Goal: Information Seeking & Learning: Learn about a topic

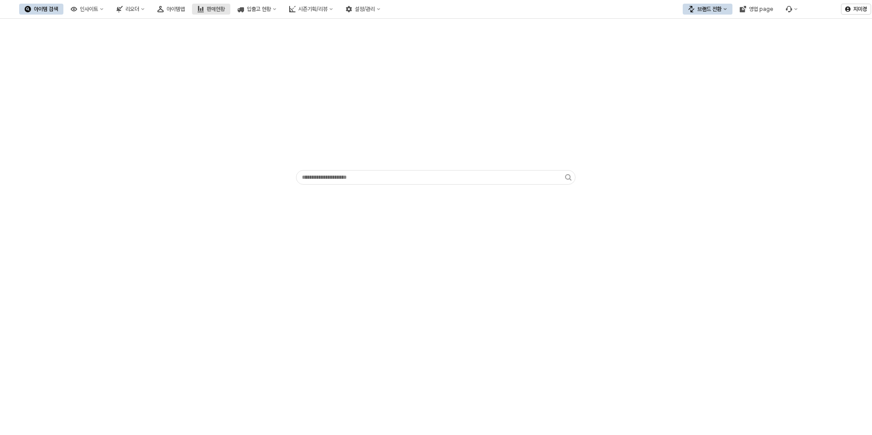
click at [225, 10] on div "판매현황" at bounding box center [216, 9] width 18 height 6
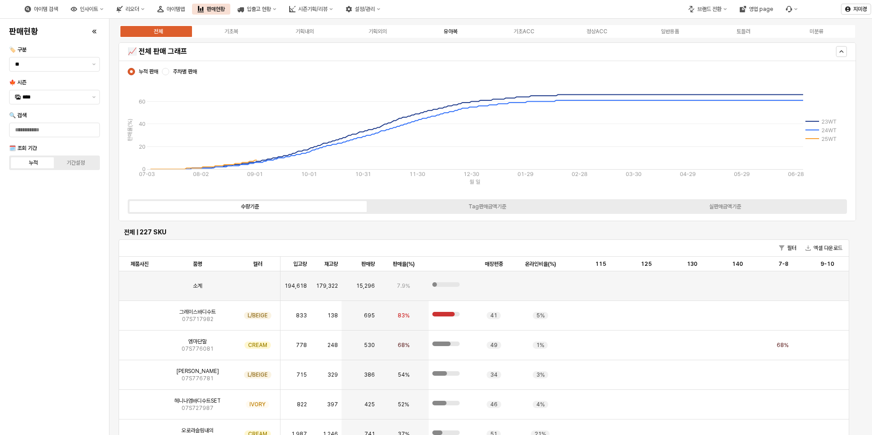
click at [457, 33] on div "유아복" at bounding box center [451, 31] width 14 height 6
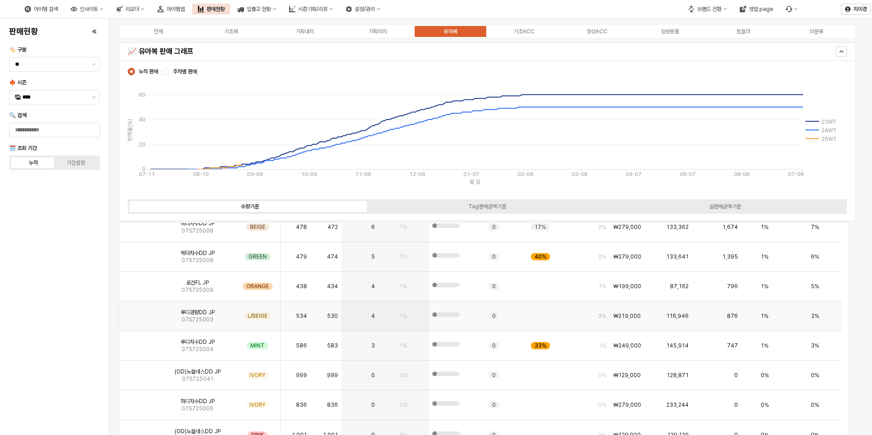
scroll to position [274, 0]
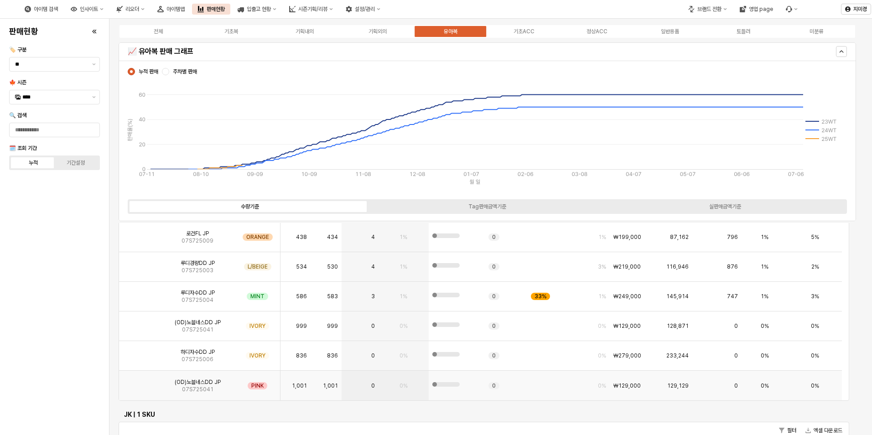
click at [140, 382] on img "App Frame" at bounding box center [140, 382] width 0 height 0
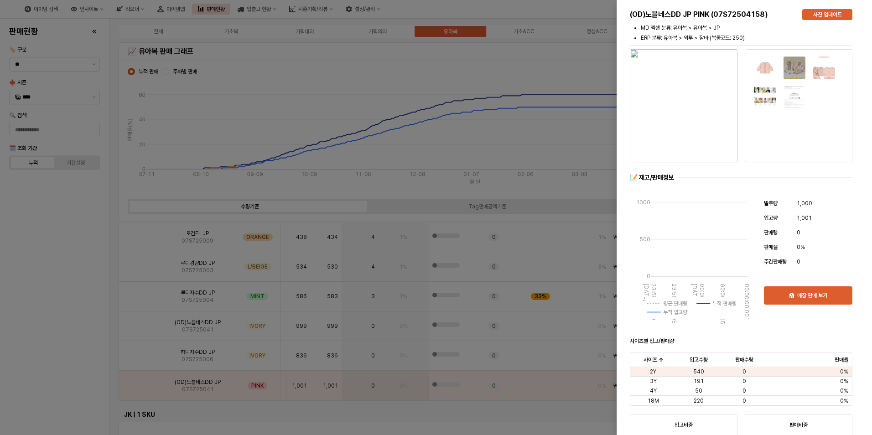
click at [69, 354] on div at bounding box center [436, 217] width 872 height 435
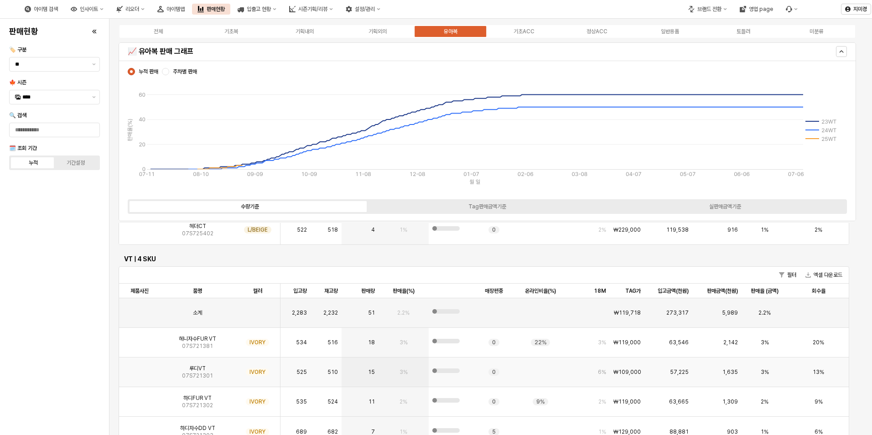
scroll to position [867, 0]
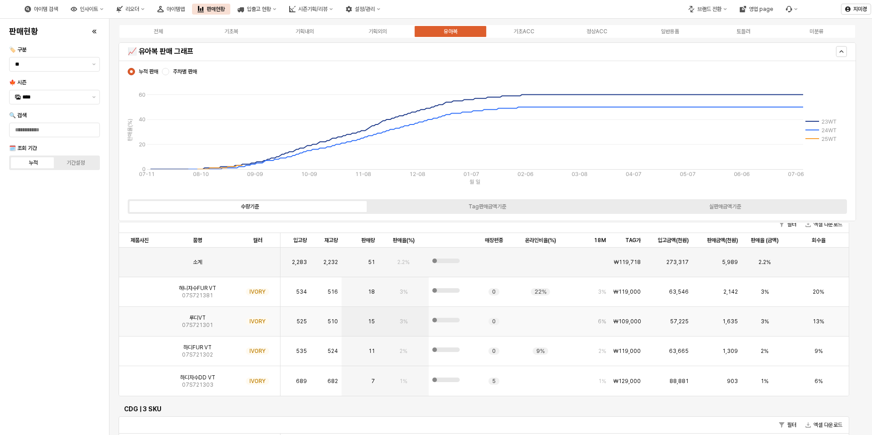
click at [140, 318] on img "App Frame" at bounding box center [140, 318] width 0 height 0
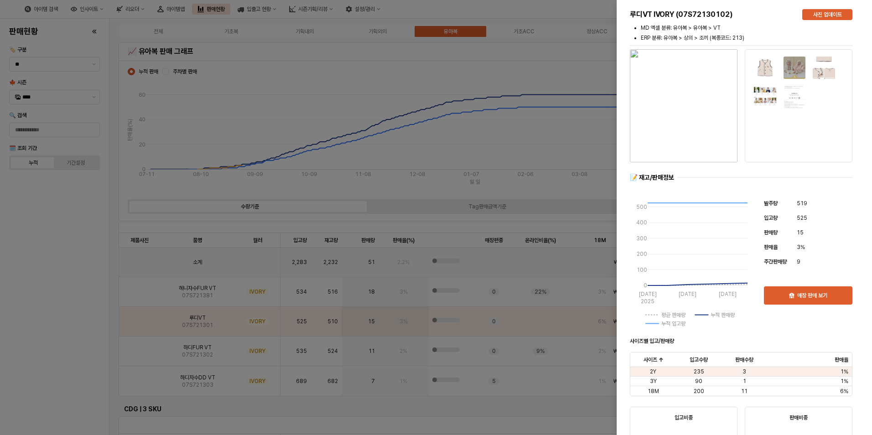
click at [71, 323] on div at bounding box center [436, 217] width 872 height 435
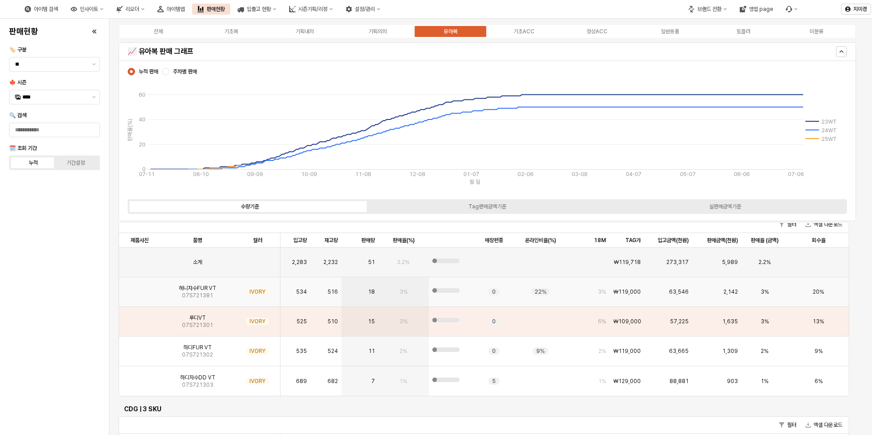
click at [140, 288] on img "App Frame" at bounding box center [140, 288] width 0 height 0
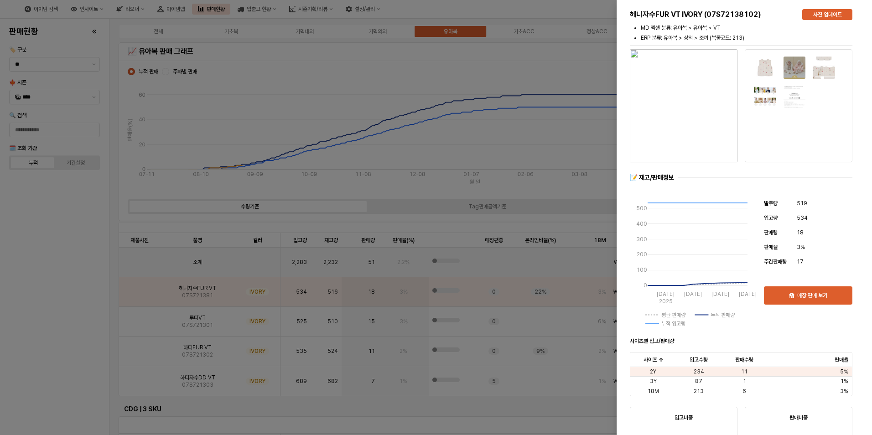
click at [55, 328] on div at bounding box center [436, 217] width 872 height 435
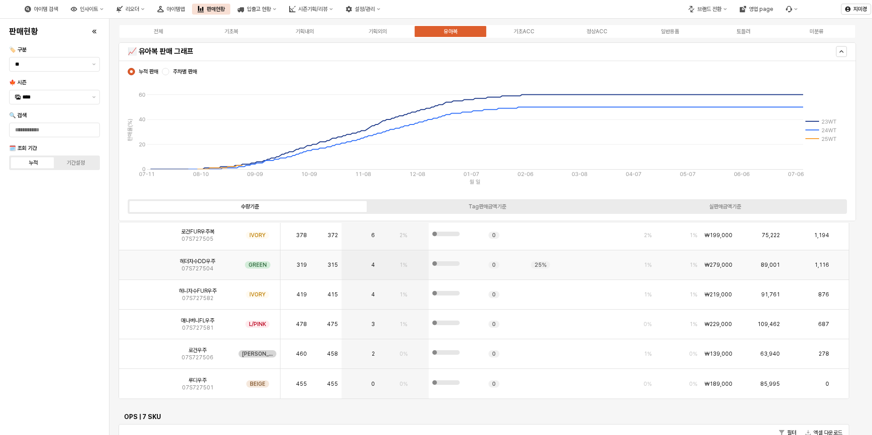
scroll to position [2418, 0]
click at [140, 350] on img "App Frame" at bounding box center [140, 350] width 0 height 0
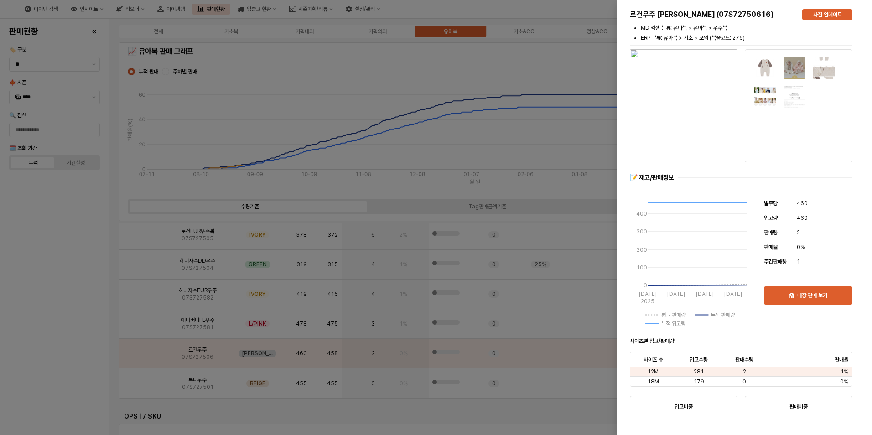
click at [74, 342] on div at bounding box center [436, 217] width 872 height 435
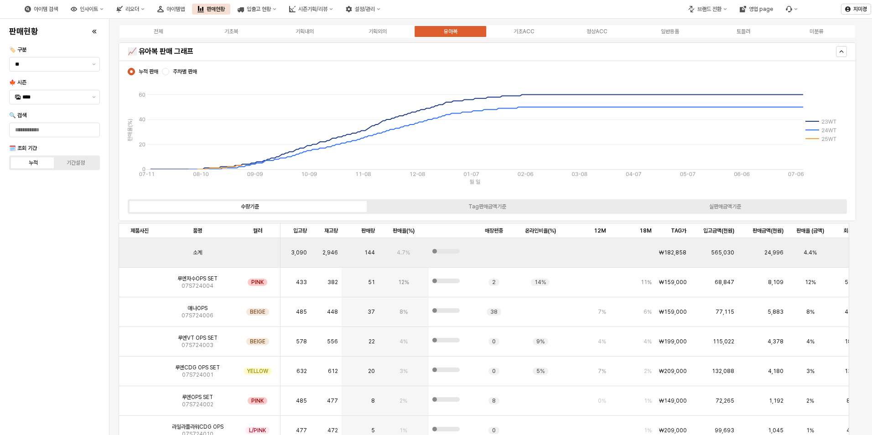
scroll to position [2646, 0]
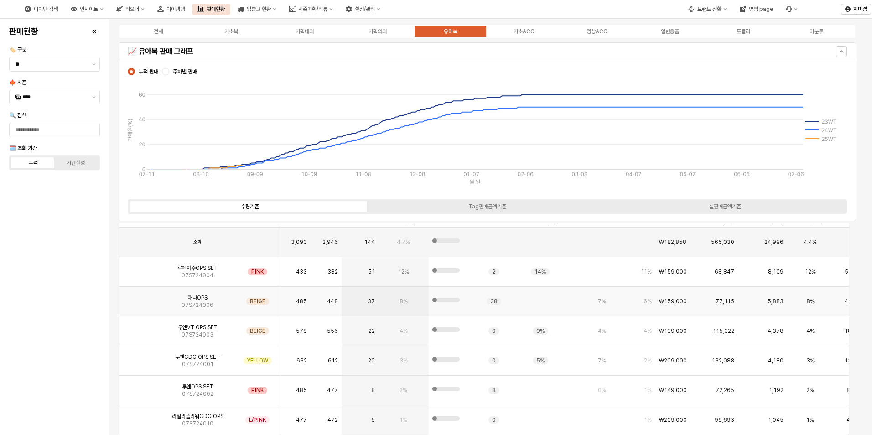
click at [140, 298] on img "App Frame" at bounding box center [140, 298] width 0 height 0
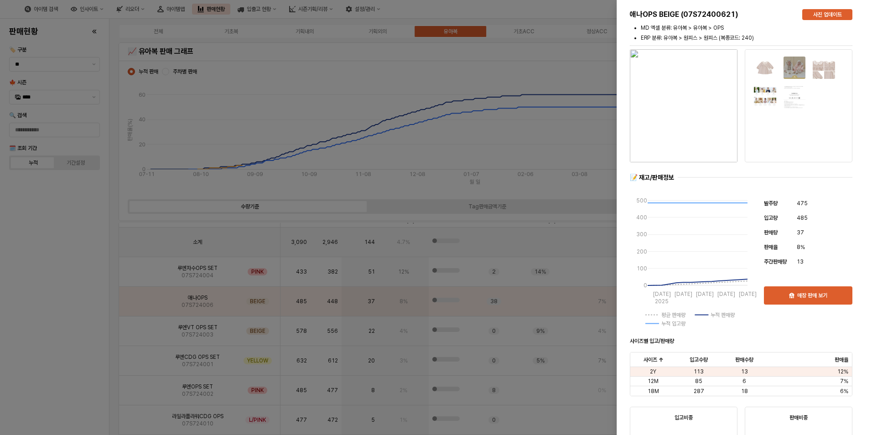
click at [40, 322] on div at bounding box center [436, 217] width 872 height 435
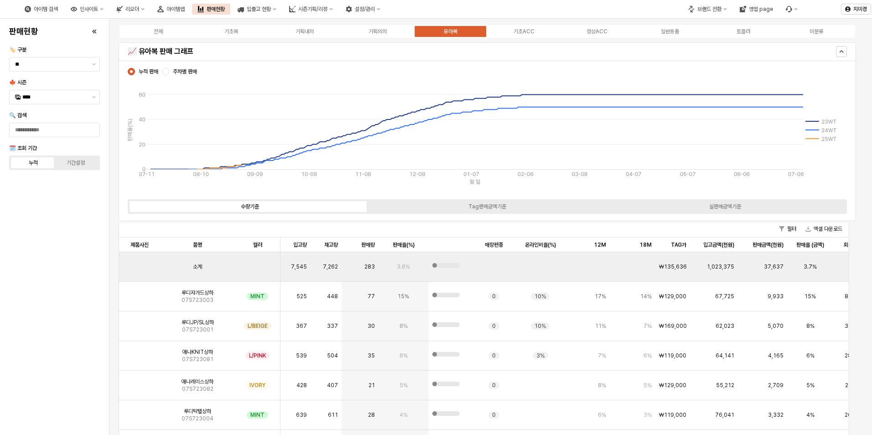
scroll to position [3080, 0]
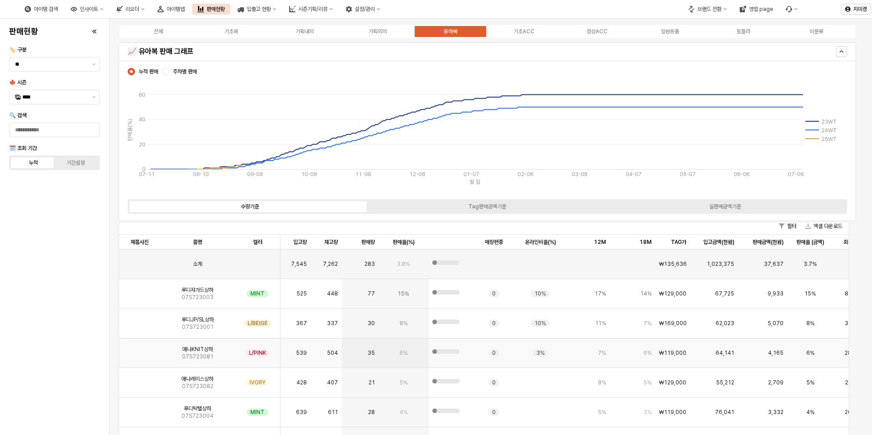
click at [140, 349] on img "App Frame" at bounding box center [140, 349] width 0 height 0
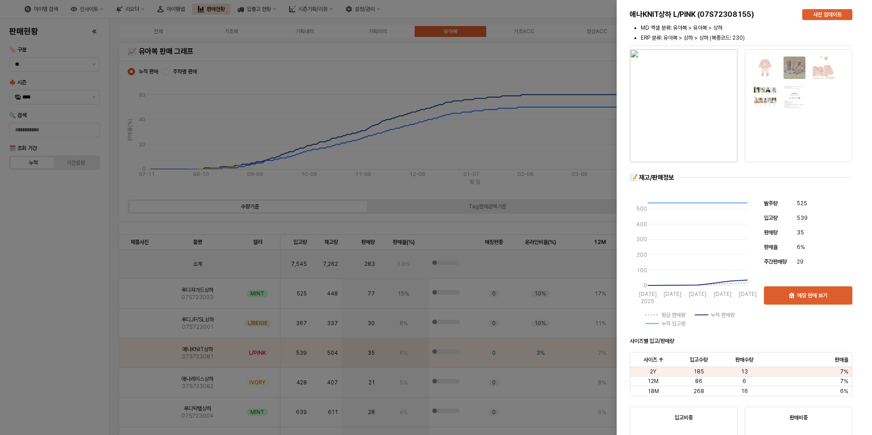
click at [55, 353] on div at bounding box center [436, 217] width 872 height 435
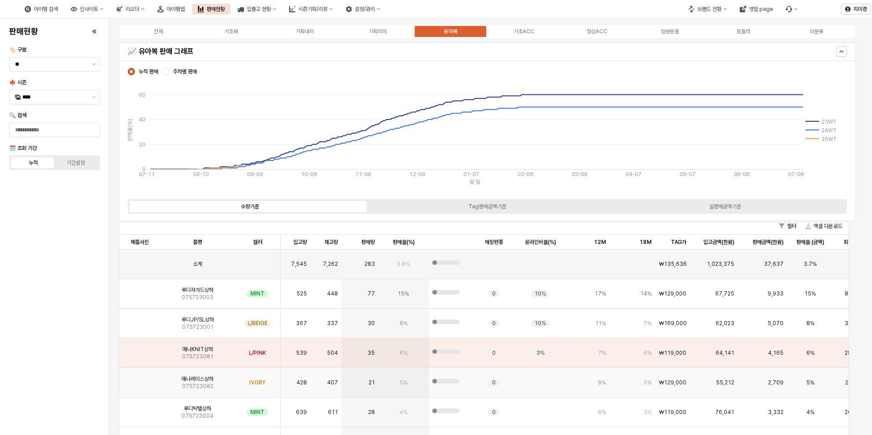
click at [140, 379] on img "App Frame" at bounding box center [140, 379] width 0 height 0
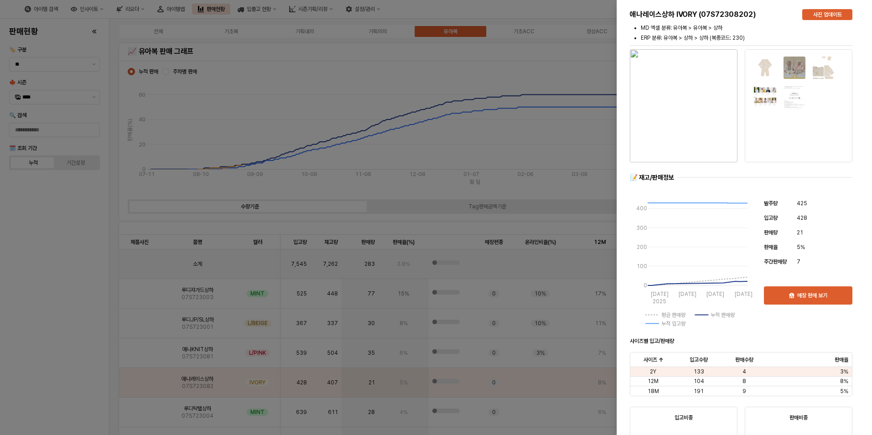
click at [54, 367] on div at bounding box center [436, 217] width 872 height 435
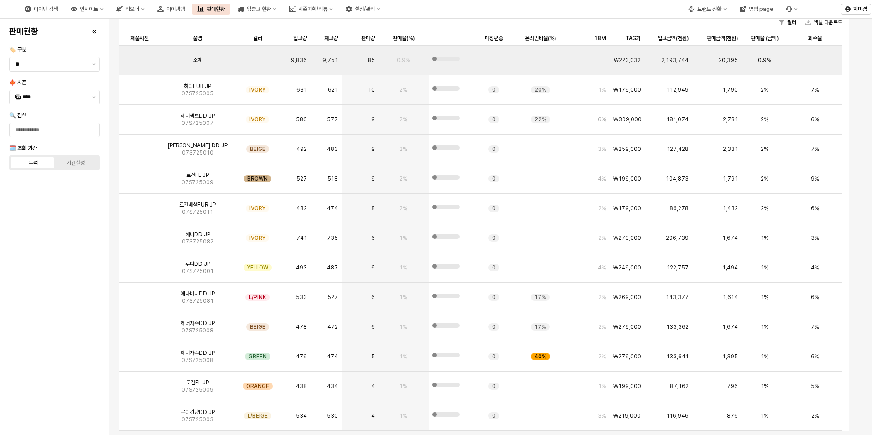
scroll to position [0, 0]
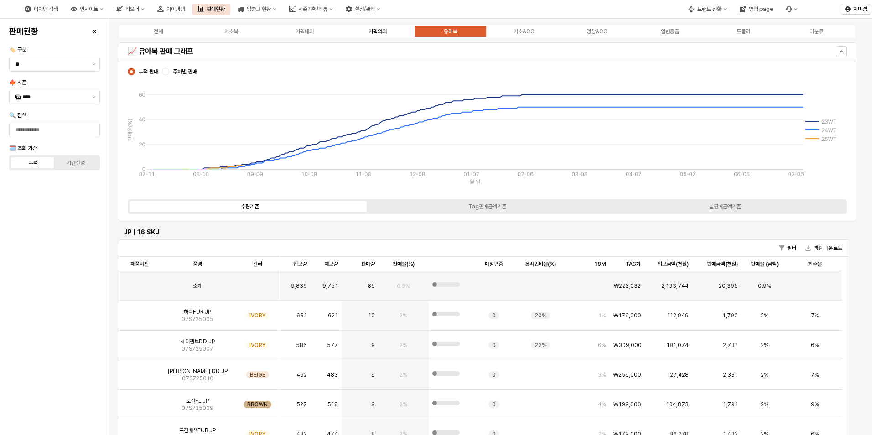
click at [373, 34] on div "기획외의" at bounding box center [378, 31] width 18 height 6
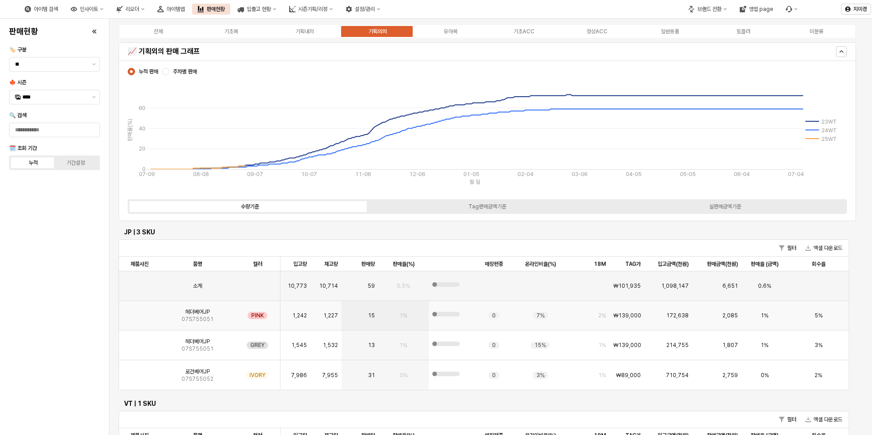
click at [140, 312] on img "App Frame" at bounding box center [140, 312] width 0 height 0
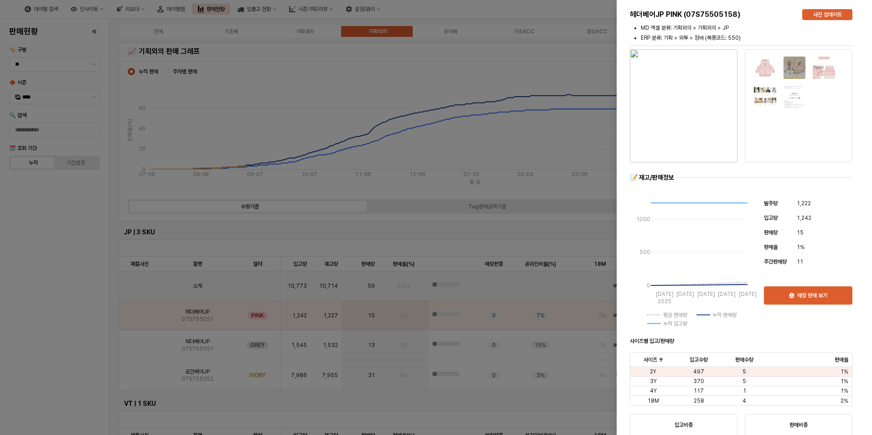
click at [88, 328] on div at bounding box center [436, 217] width 872 height 435
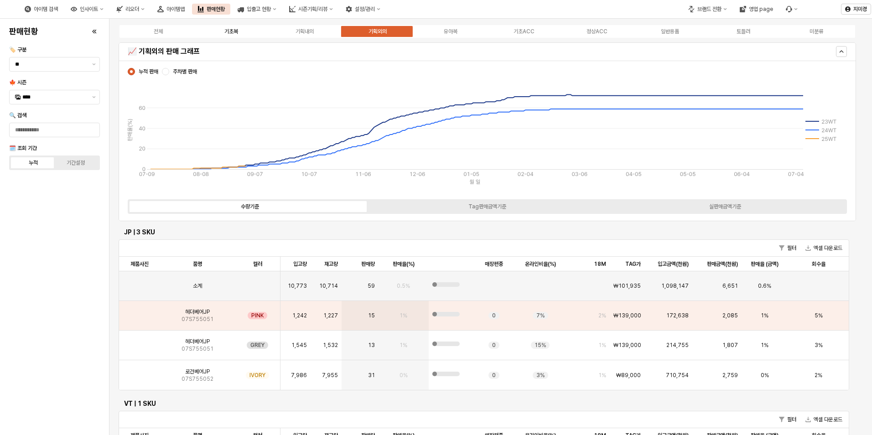
click at [229, 33] on div "기초복" at bounding box center [231, 31] width 14 height 6
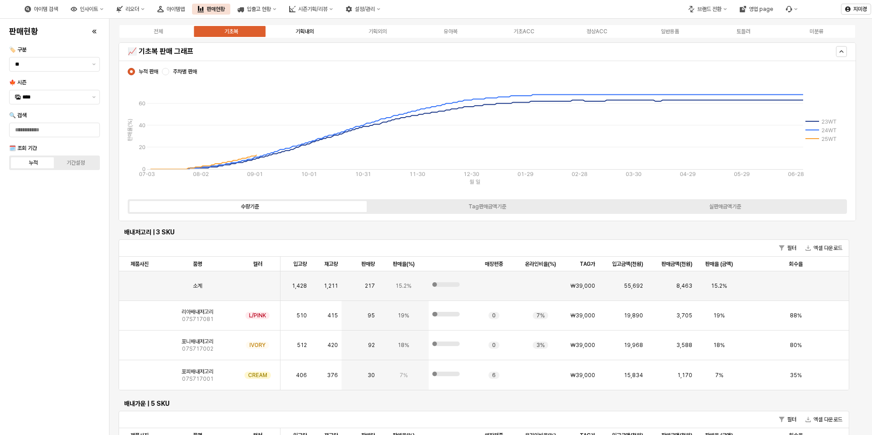
click at [313, 29] on div "기획내의" at bounding box center [305, 31] width 18 height 6
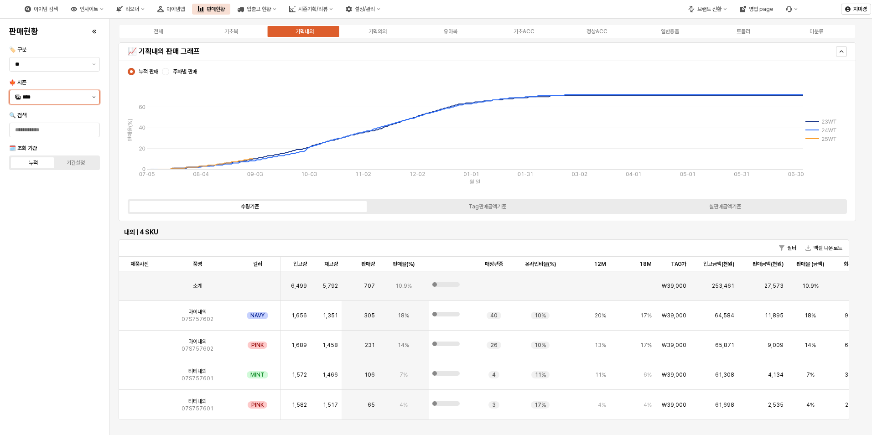
click at [95, 98] on icon "제안 사항 표시" at bounding box center [94, 97] width 4 height 2
click at [47, 193] on div "25FA" at bounding box center [55, 193] width 66 height 7
type input "****"
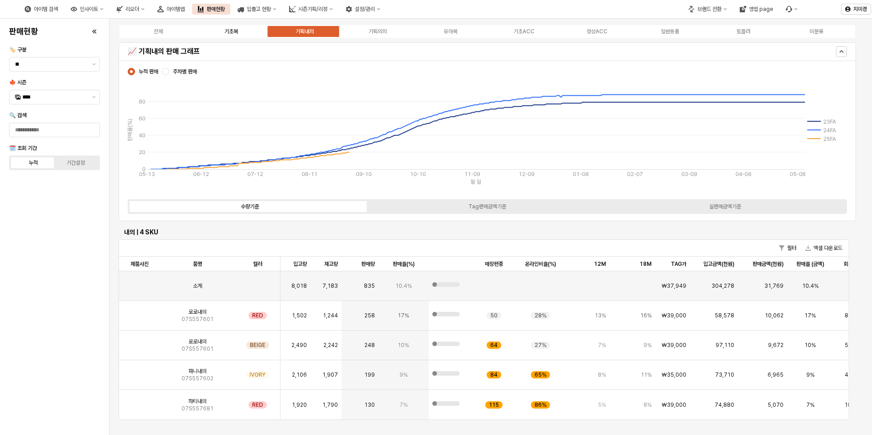
click at [229, 35] on label "기초복" at bounding box center [231, 31] width 73 height 8
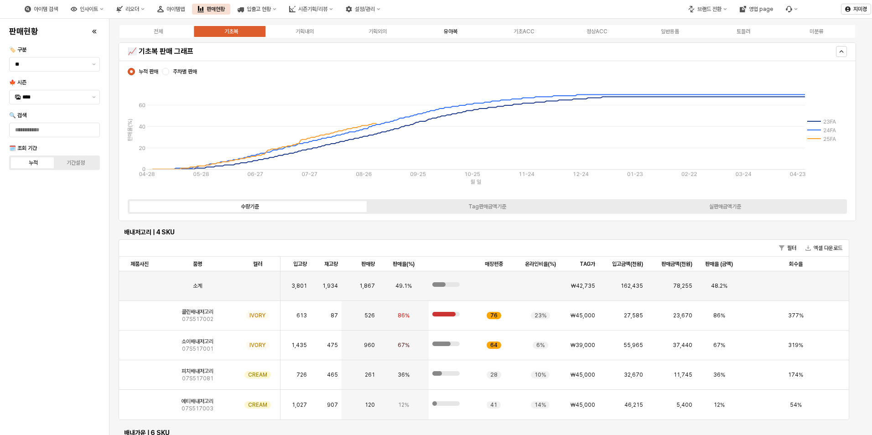
click at [453, 29] on div "유아복" at bounding box center [451, 31] width 14 height 6
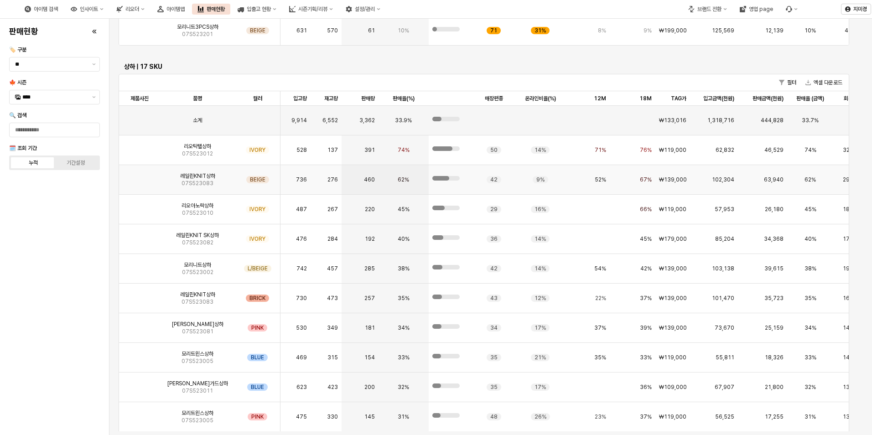
click at [140, 176] on img "App Frame" at bounding box center [140, 176] width 0 height 0
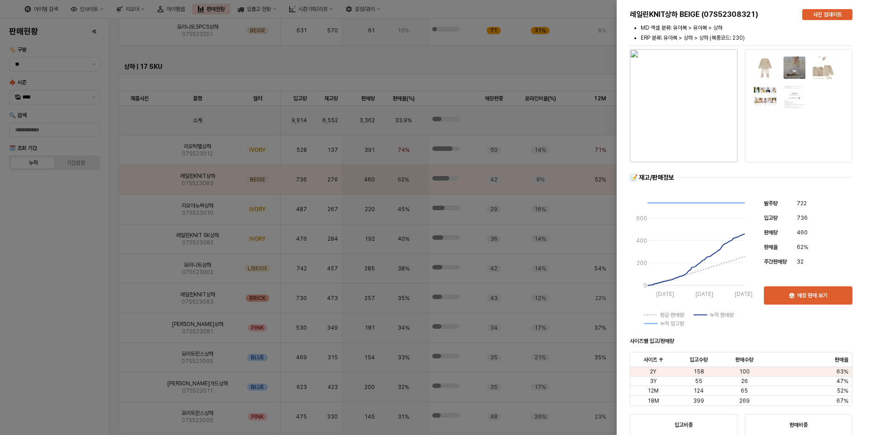
click at [43, 322] on div at bounding box center [436, 217] width 872 height 435
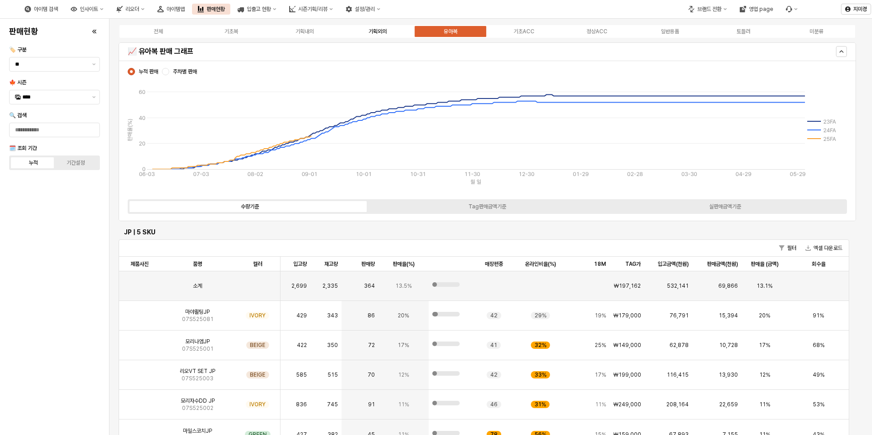
click at [376, 33] on div "기획외의" at bounding box center [378, 31] width 18 height 6
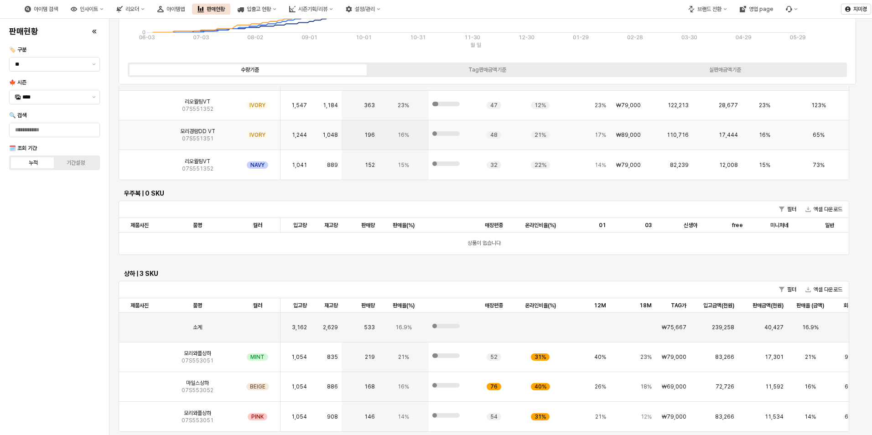
scroll to position [224, 0]
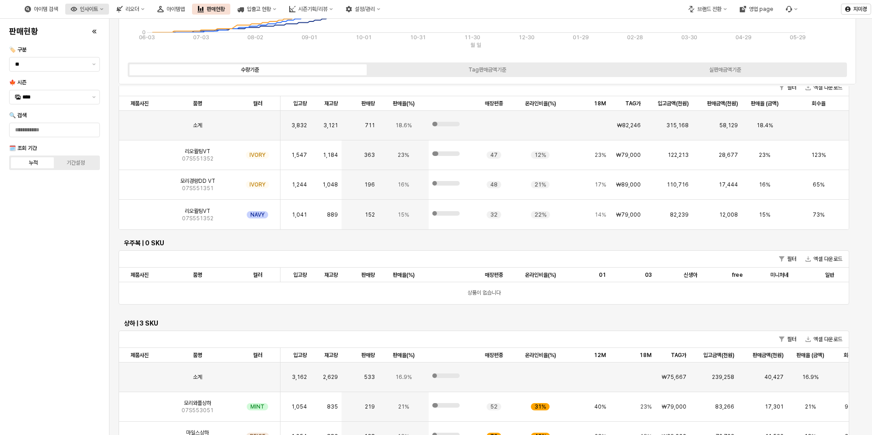
click at [109, 12] on button "인사이트" at bounding box center [87, 9] width 44 height 11
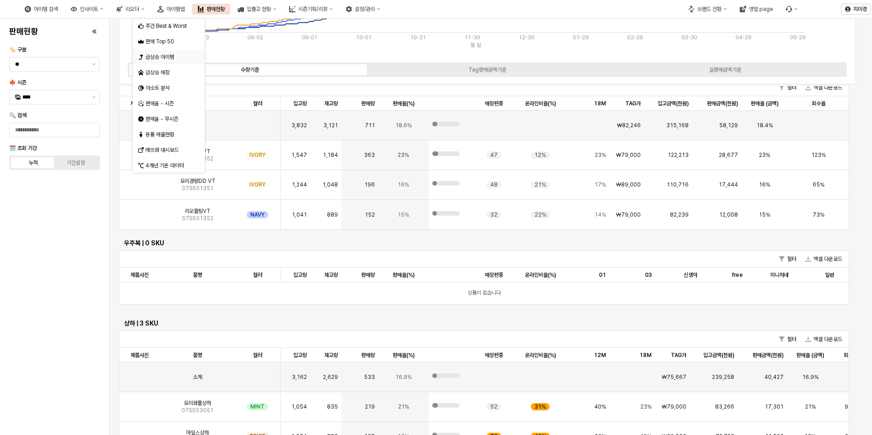
click at [168, 58] on div "급상승 아이템" at bounding box center [170, 56] width 48 height 7
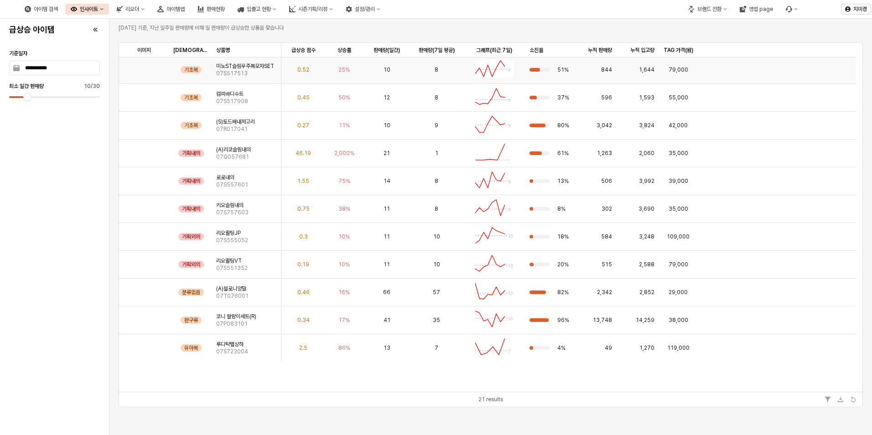
scroll to position [264, 0]
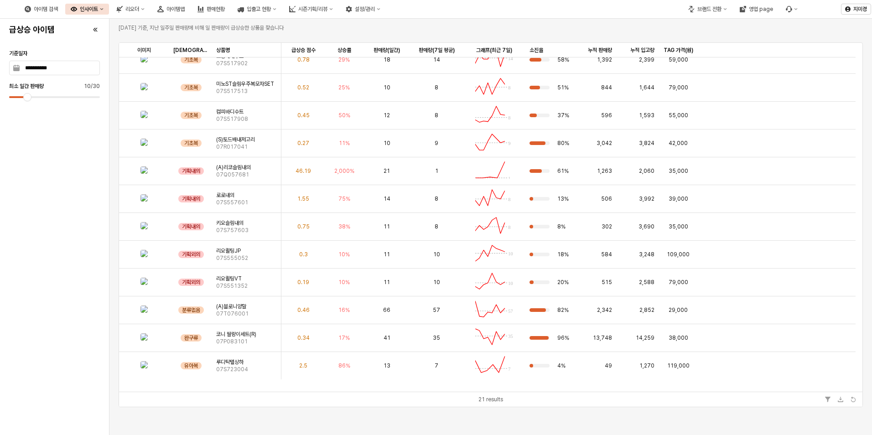
click at [104, 10] on icon "인사이트" at bounding box center [102, 9] width 4 height 4
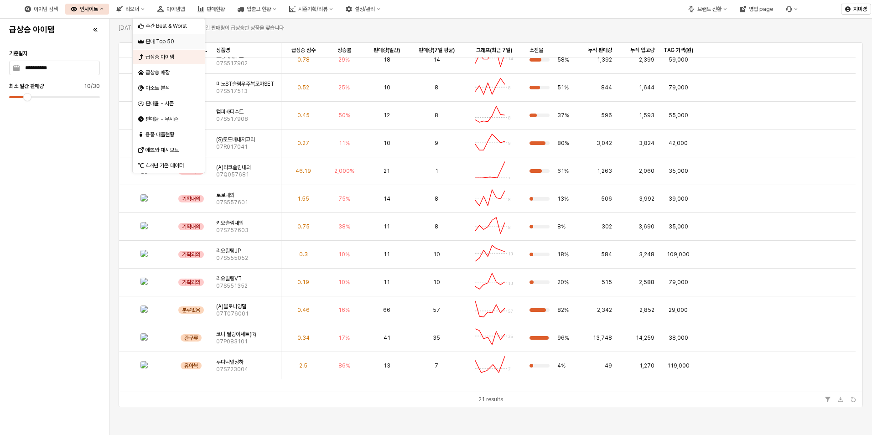
click at [156, 40] on div "판매 Top 50" at bounding box center [170, 41] width 48 height 7
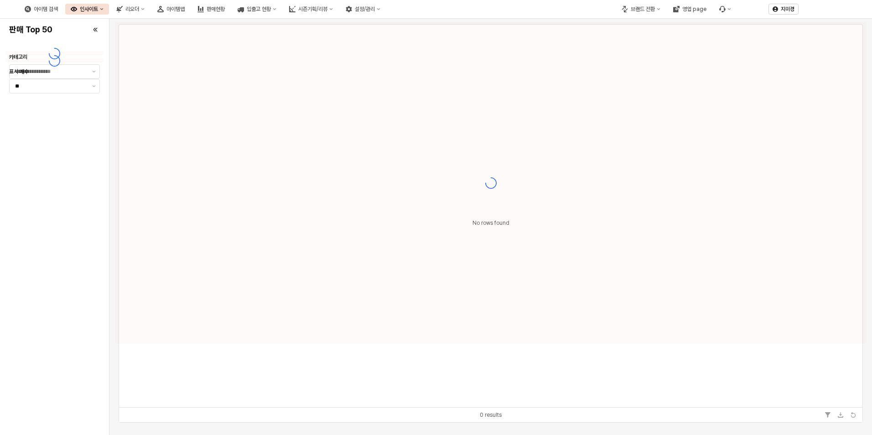
type input "**"
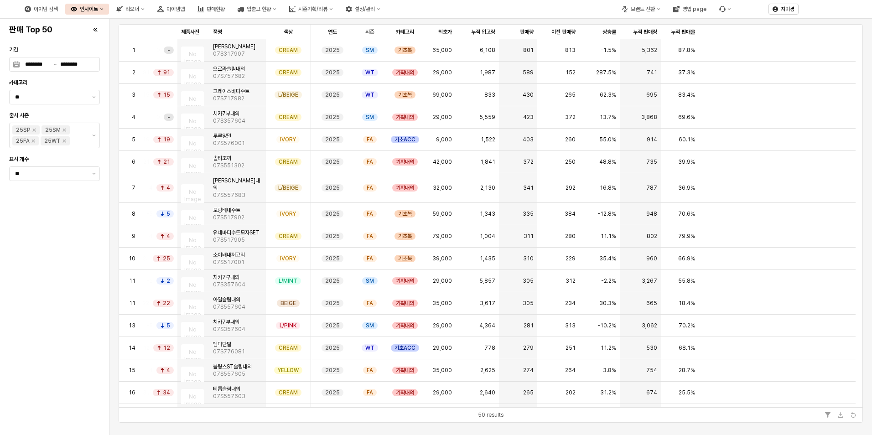
click at [109, 10] on button "인사이트" at bounding box center [87, 9] width 44 height 11
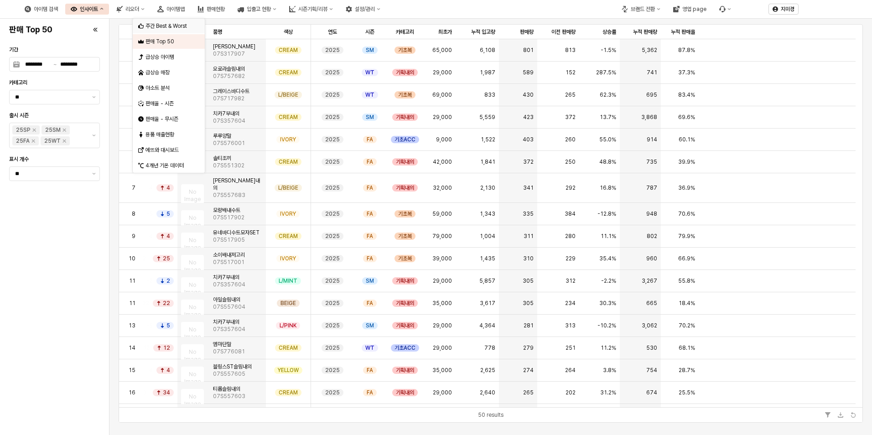
click at [169, 25] on div "주간 Best & Worst" at bounding box center [170, 25] width 48 height 7
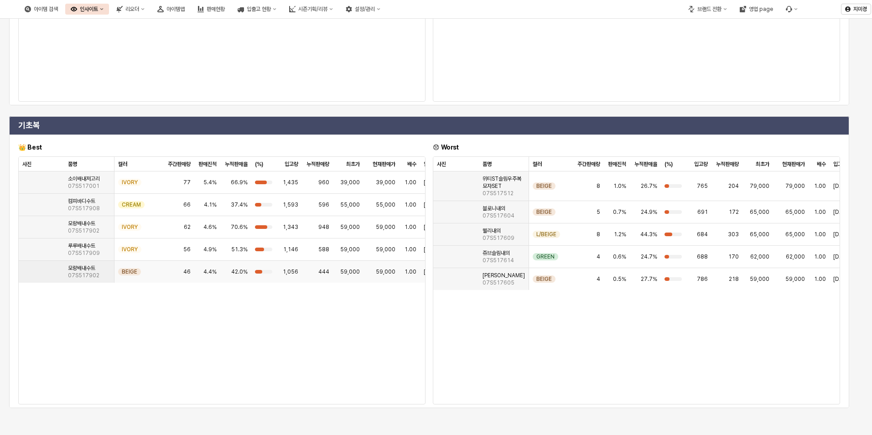
scroll to position [91, 0]
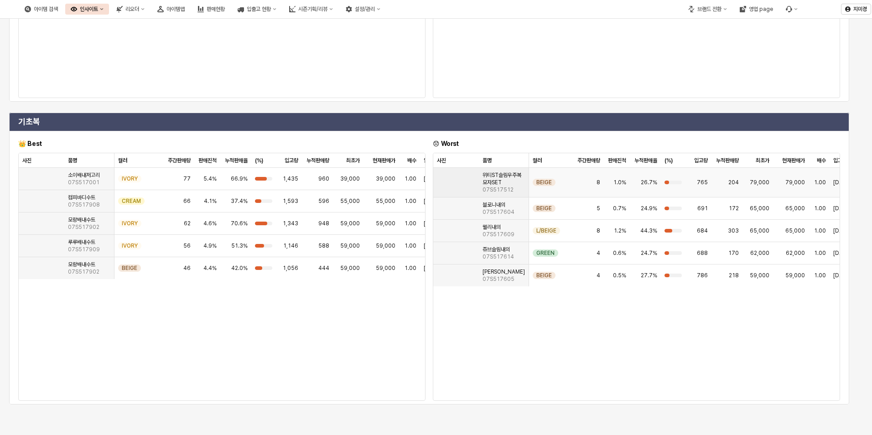
click at [437, 179] on img "App Frame" at bounding box center [437, 179] width 0 height 0
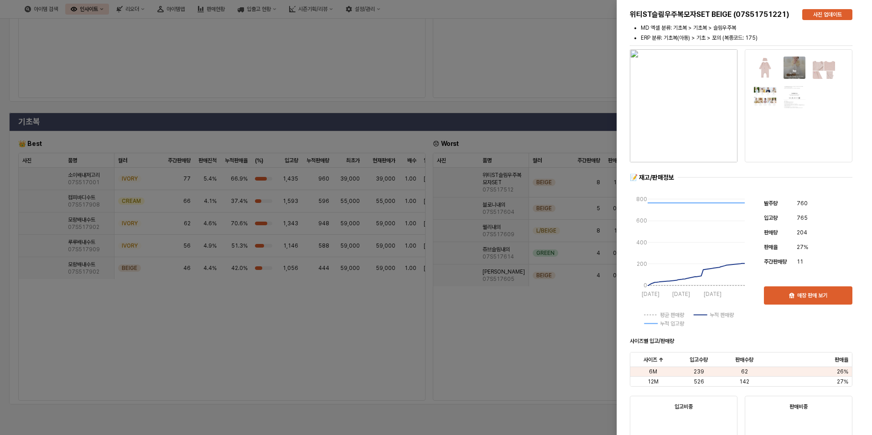
click at [416, 260] on div at bounding box center [436, 217] width 872 height 435
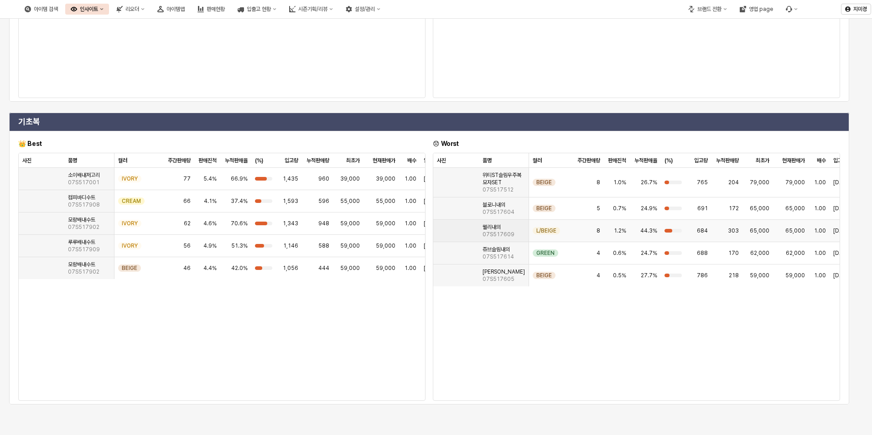
click at [437, 227] on img "App Frame" at bounding box center [437, 227] width 0 height 0
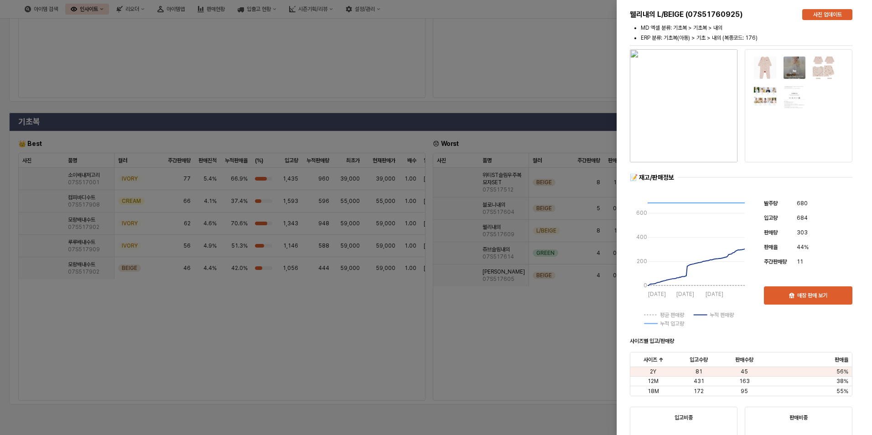
click at [351, 277] on div at bounding box center [436, 217] width 872 height 435
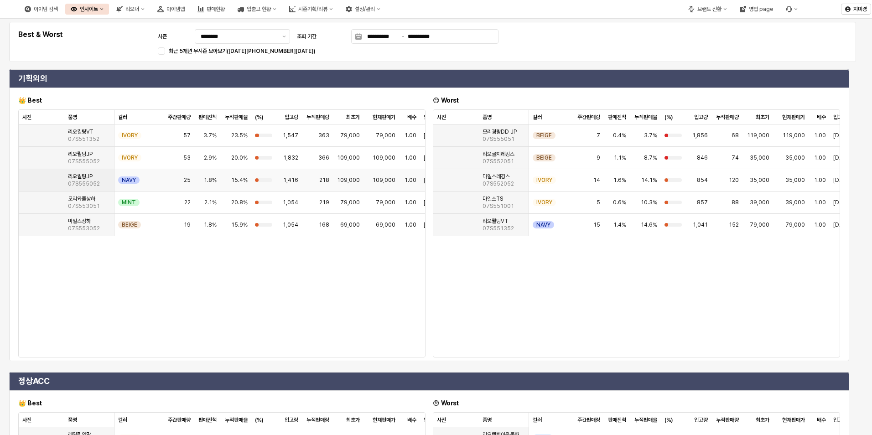
scroll to position [0, 0]
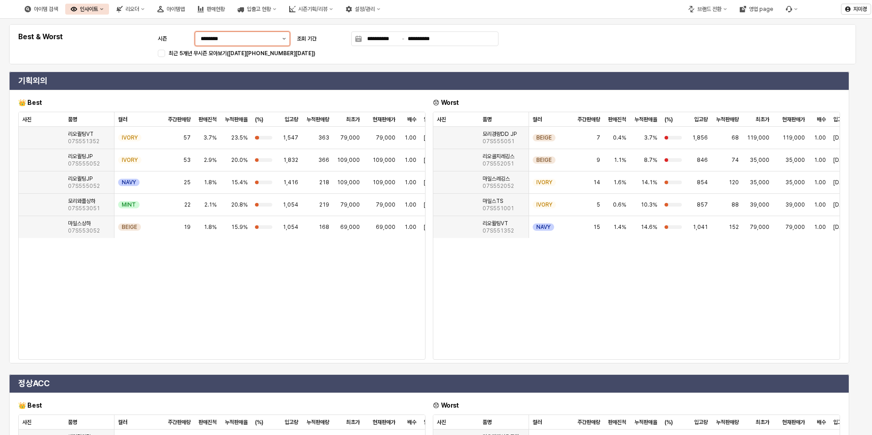
click at [281, 38] on button "제안 사항 표시" at bounding box center [284, 39] width 11 height 14
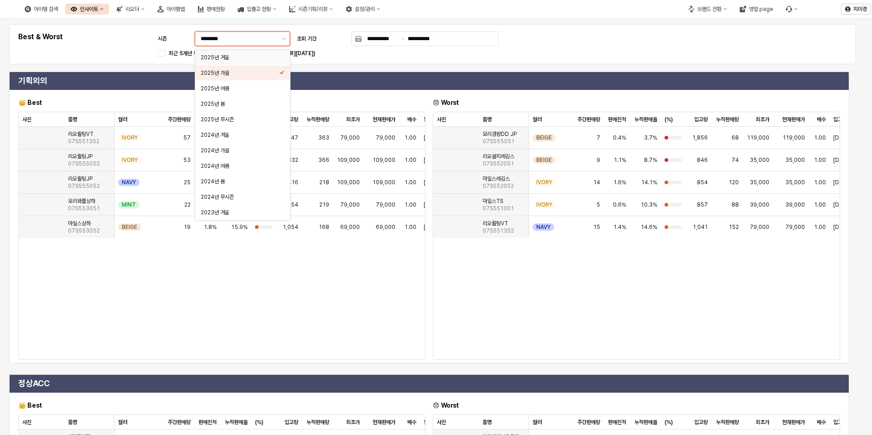
click at [251, 60] on div "2025년 겨울" at bounding box center [240, 57] width 78 height 7
type input "********"
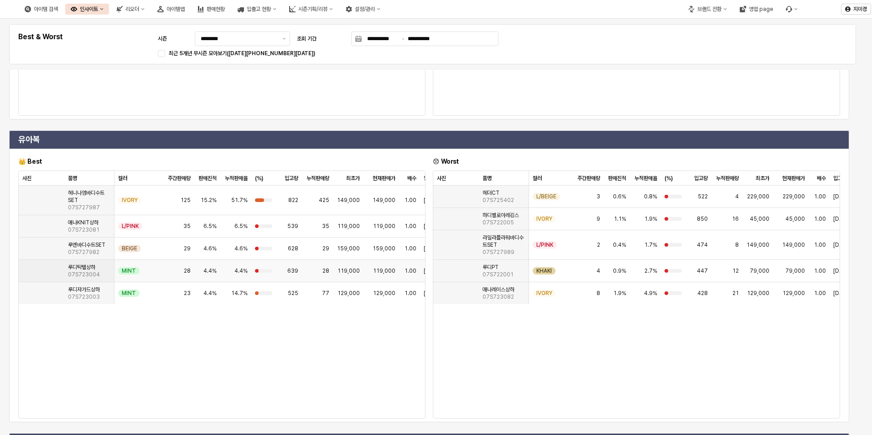
scroll to position [547, 0]
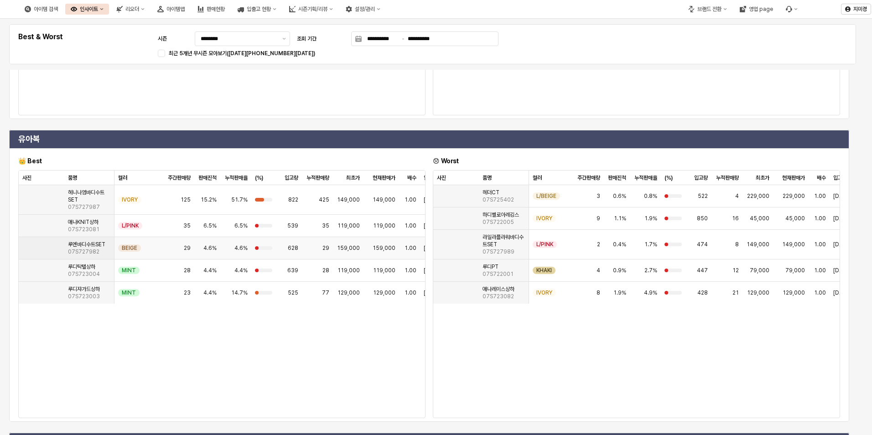
click at [22, 244] on img "App Frame" at bounding box center [22, 244] width 0 height 0
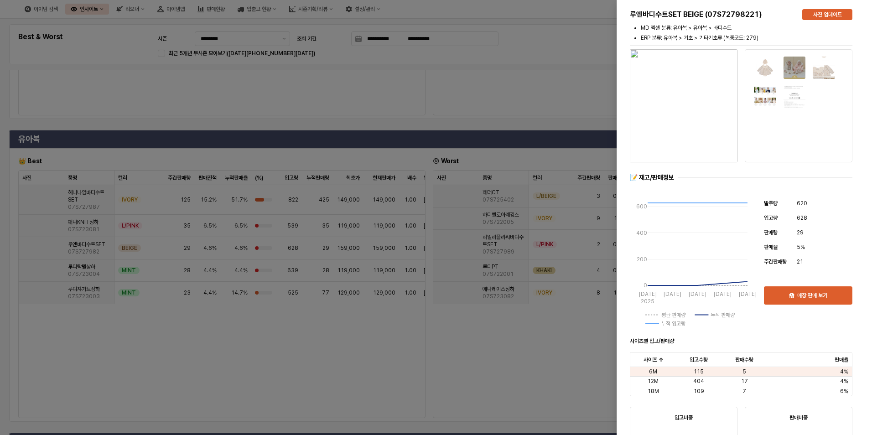
click at [153, 287] on div at bounding box center [436, 217] width 872 height 435
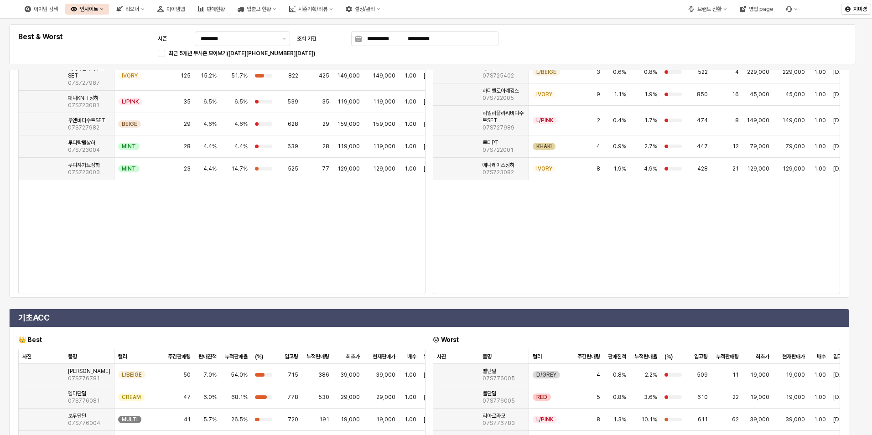
scroll to position [684, 0]
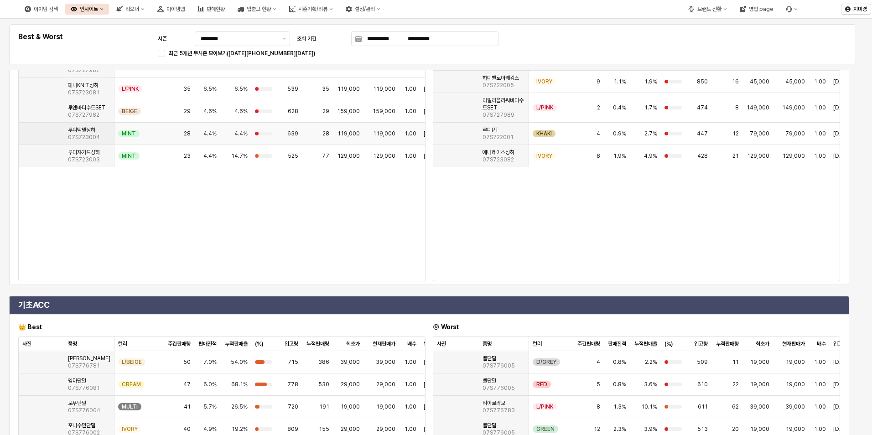
click at [22, 130] on img "App Frame" at bounding box center [22, 130] width 0 height 0
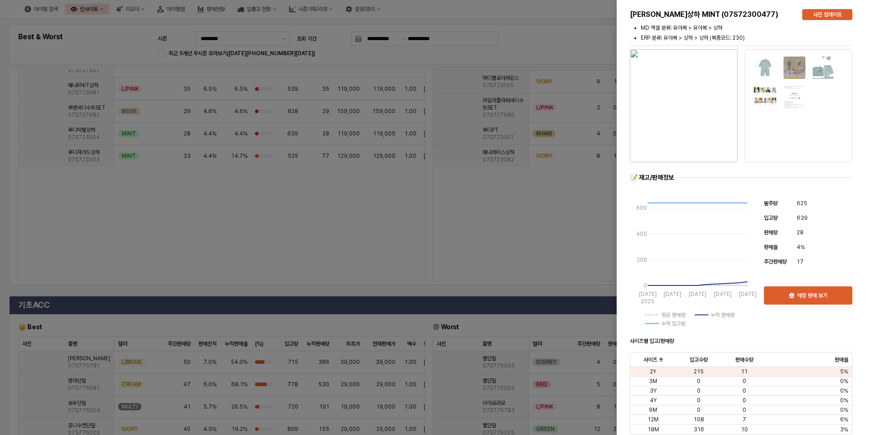
click at [14, 219] on div at bounding box center [436, 217] width 872 height 435
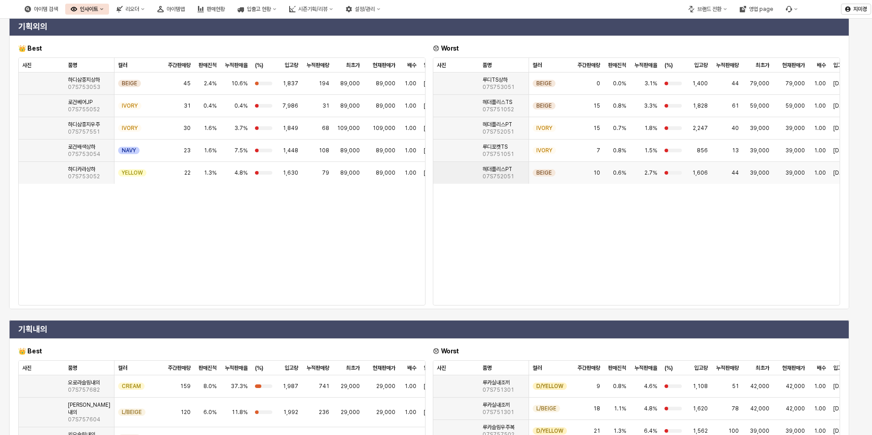
scroll to position [0, 0]
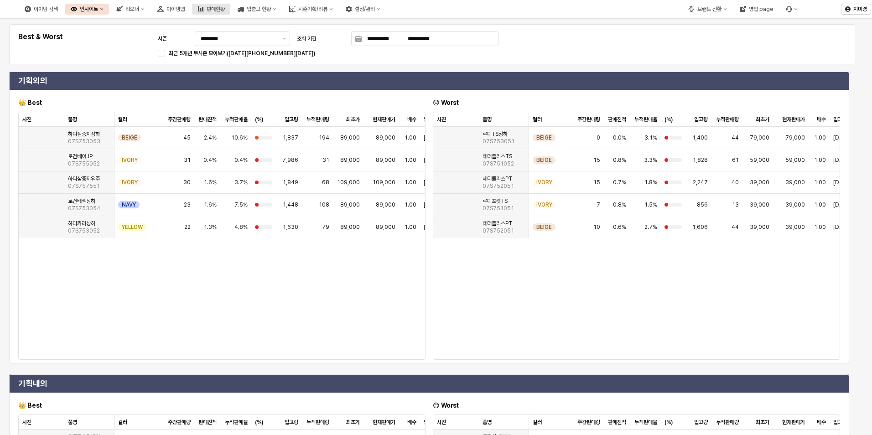
click at [225, 11] on div "판매현황" at bounding box center [216, 9] width 18 height 6
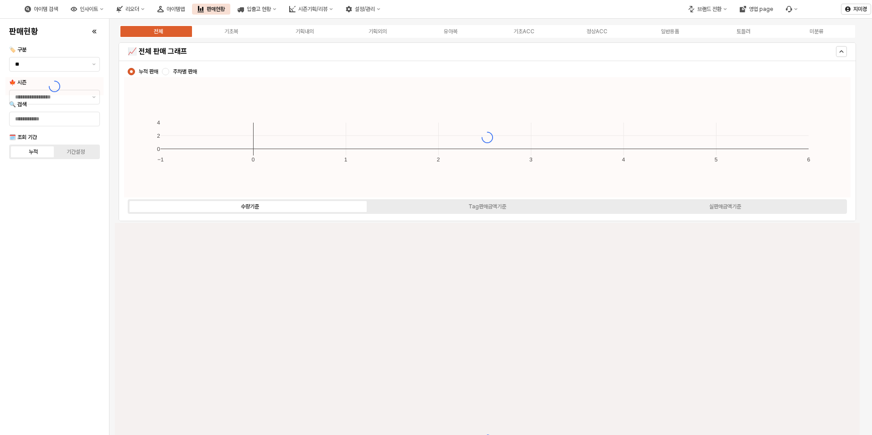
type input "****"
